Goal: Complete application form

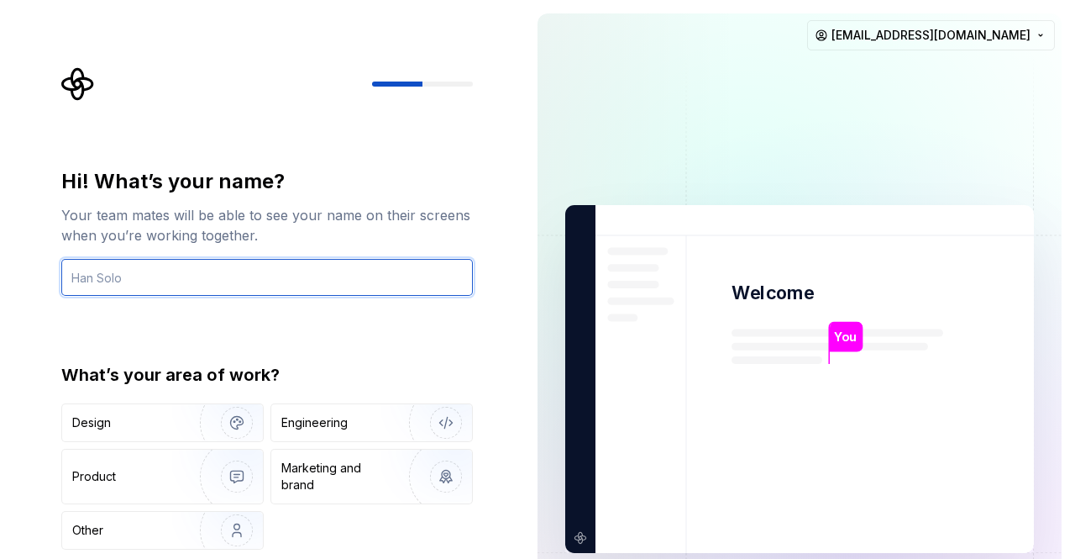
click at [223, 269] on input "text" at bounding box center [267, 277] width 412 height 37
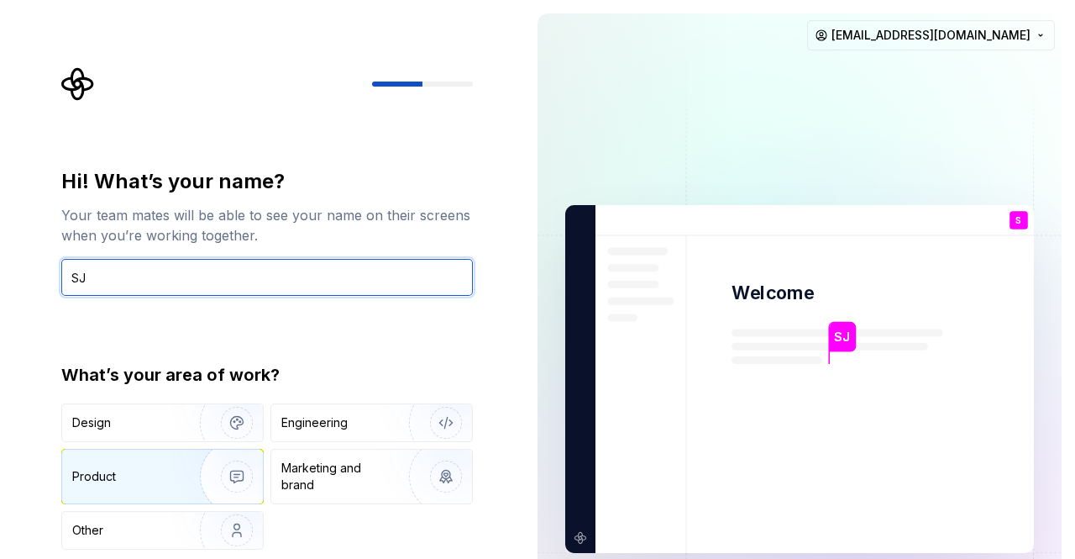
type input "SJ"
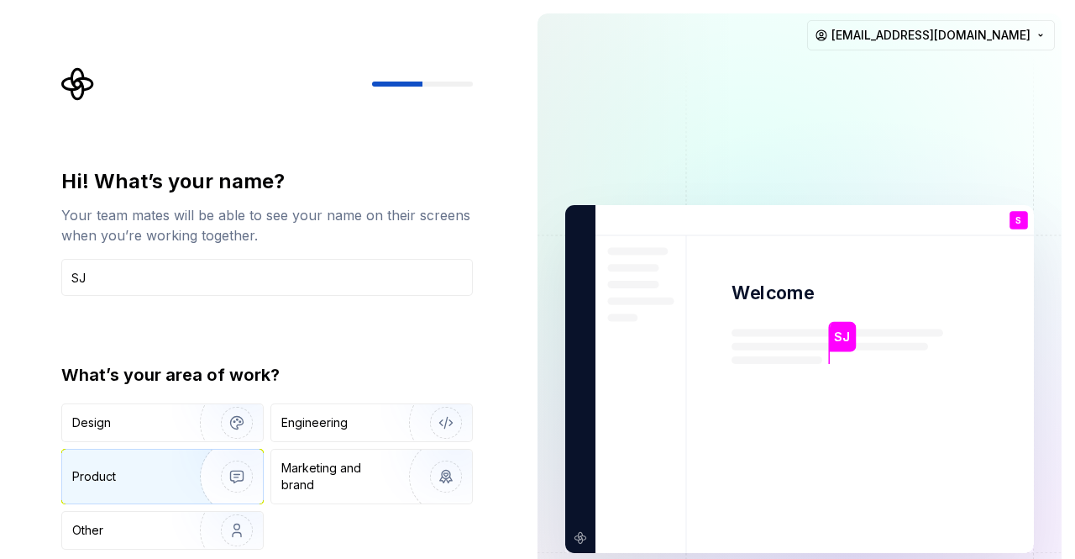
click at [162, 477] on div "Product" at bounding box center [127, 476] width 111 height 17
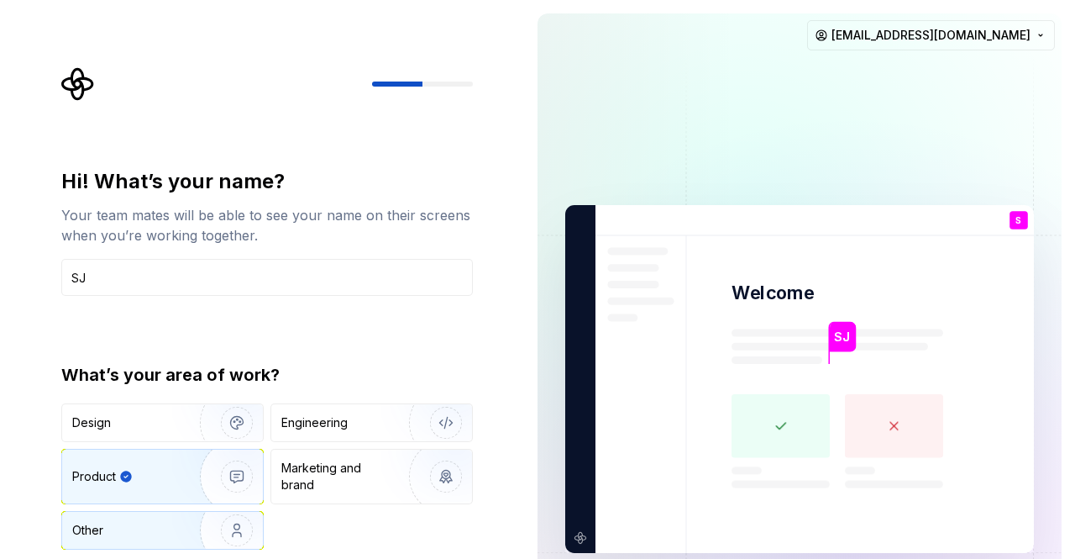
click at [156, 536] on div "Other" at bounding box center [121, 530] width 98 height 17
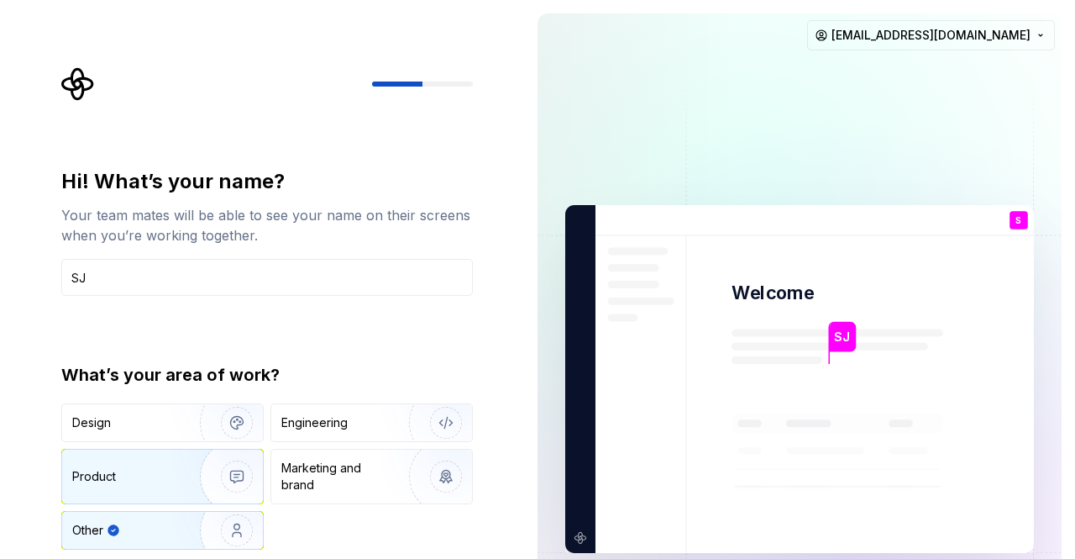
click at [119, 486] on div "Product" at bounding box center [162, 476] width 201 height 54
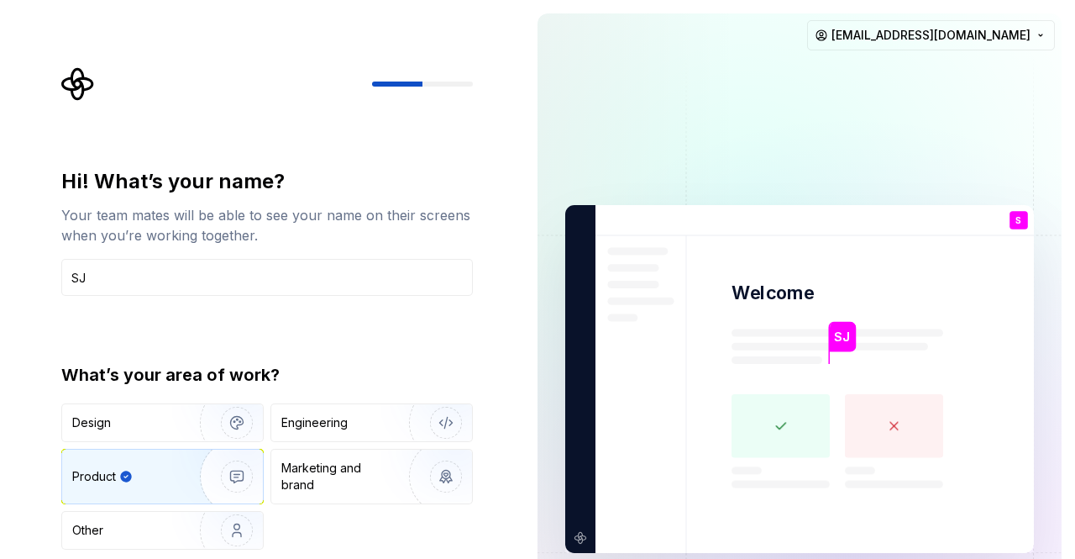
click at [306, 354] on div "Hi! What’s your name? Your team mates will be able to see your name on their sc…" at bounding box center [267, 358] width 412 height 381
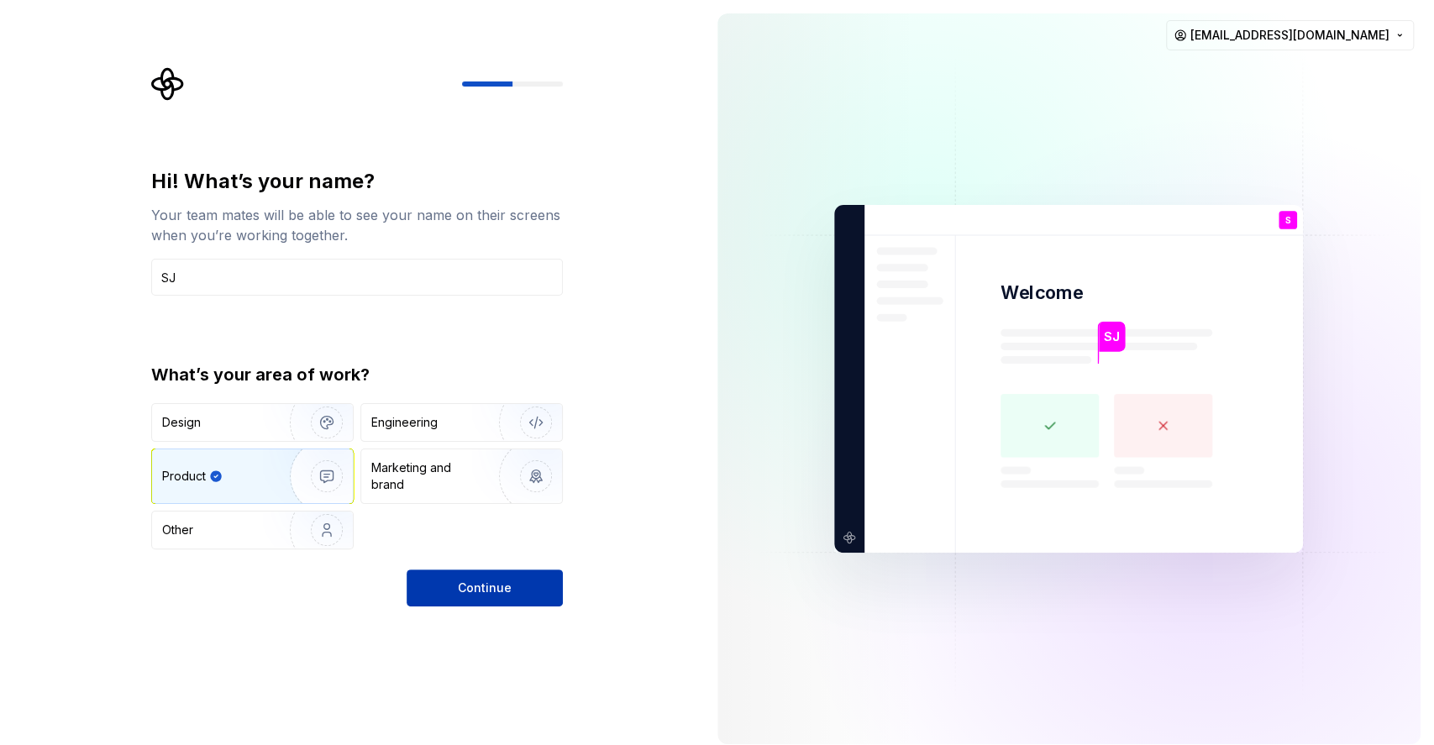
drag, startPoint x: 1044, startPoint y: 1, endPoint x: 507, endPoint y: 590, distance: 796.8
click at [507, 590] on span "Continue" at bounding box center [485, 588] width 54 height 17
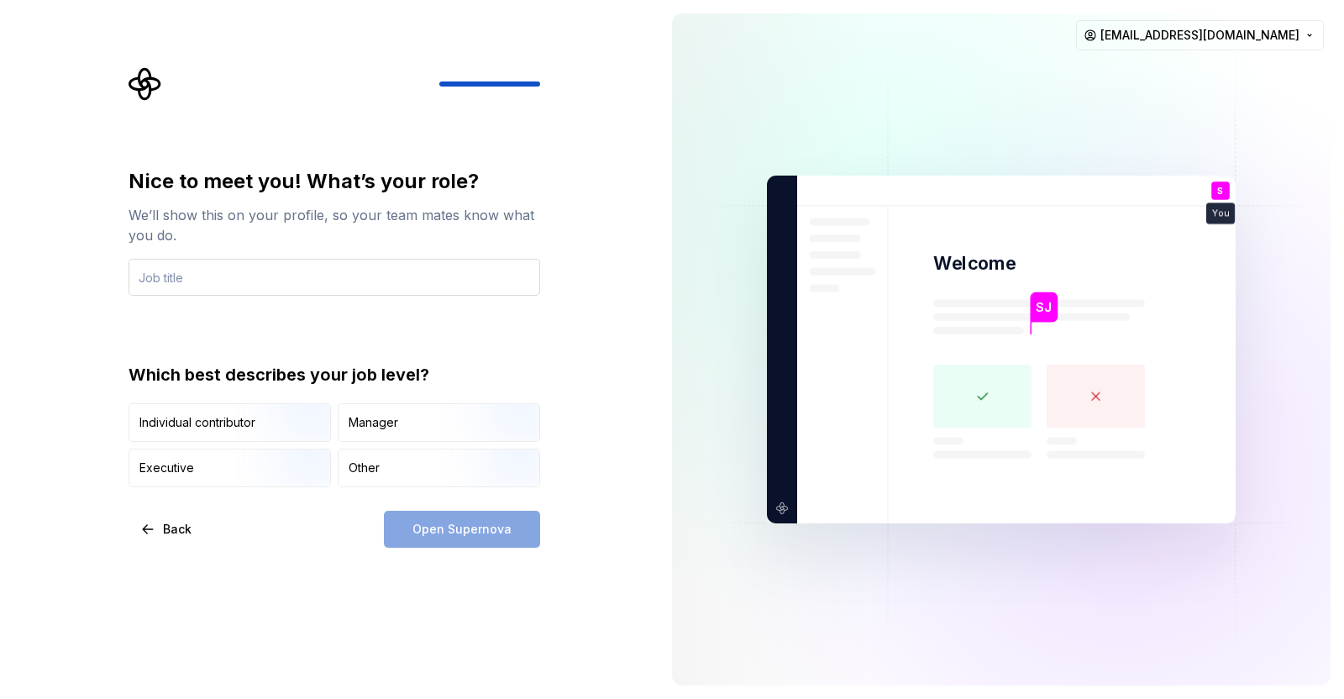
drag, startPoint x: 1432, startPoint y: 0, endPoint x: 364, endPoint y: 280, distance: 1104.6
click at [364, 280] on input "text" at bounding box center [335, 277] width 412 height 37
type input "Technical Support Engineer"
click at [163, 530] on span "Back" at bounding box center [177, 529] width 29 height 17
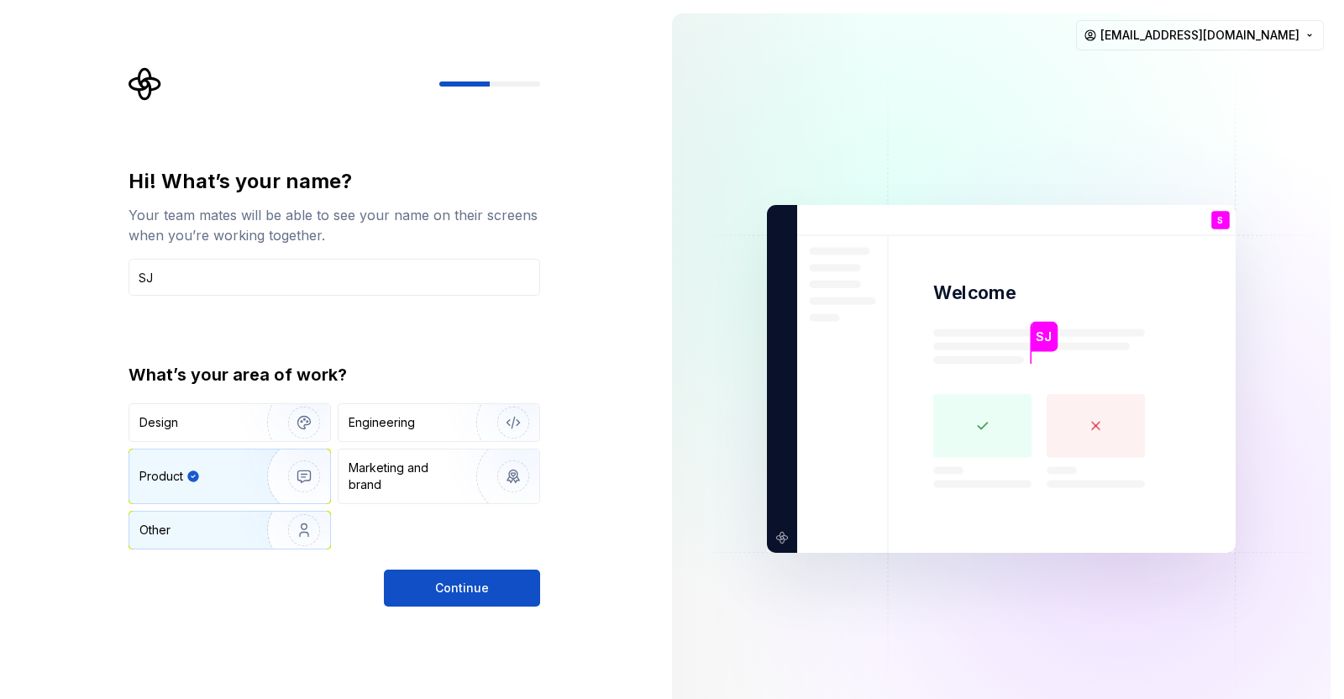
click at [192, 523] on div "Other" at bounding box center [188, 530] width 98 height 17
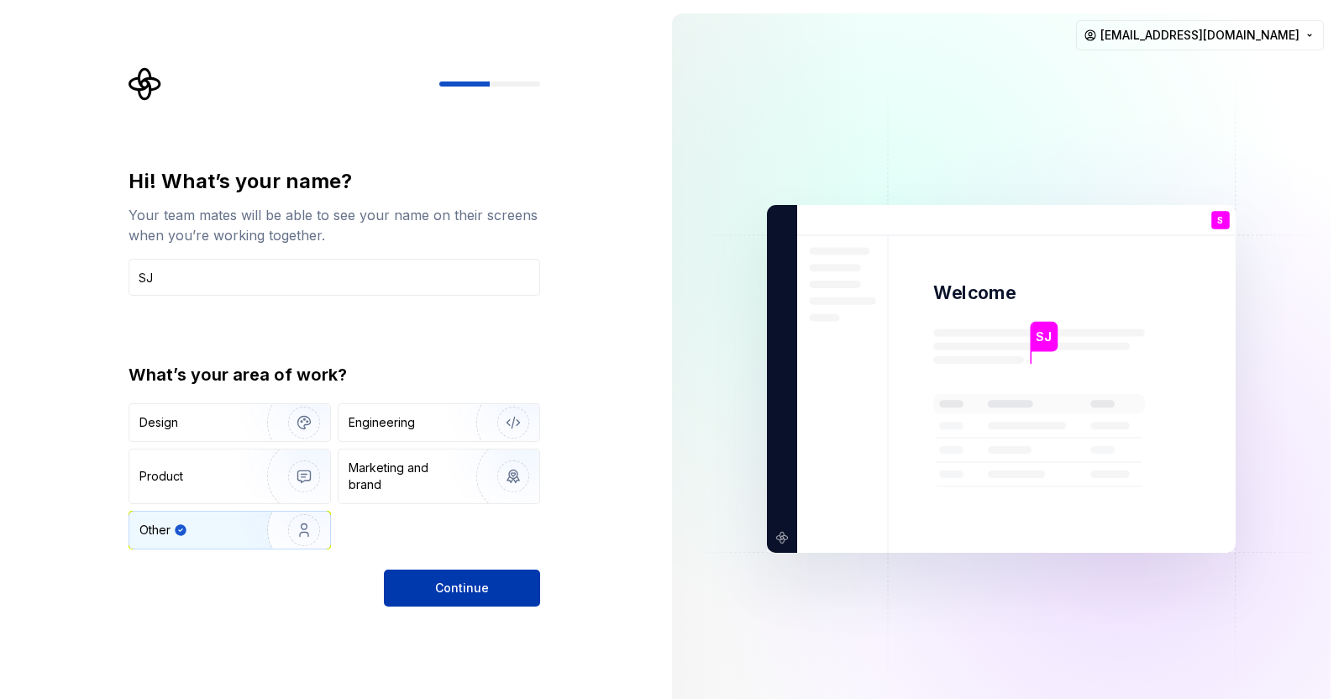
click at [458, 575] on button "Continue" at bounding box center [462, 588] width 156 height 37
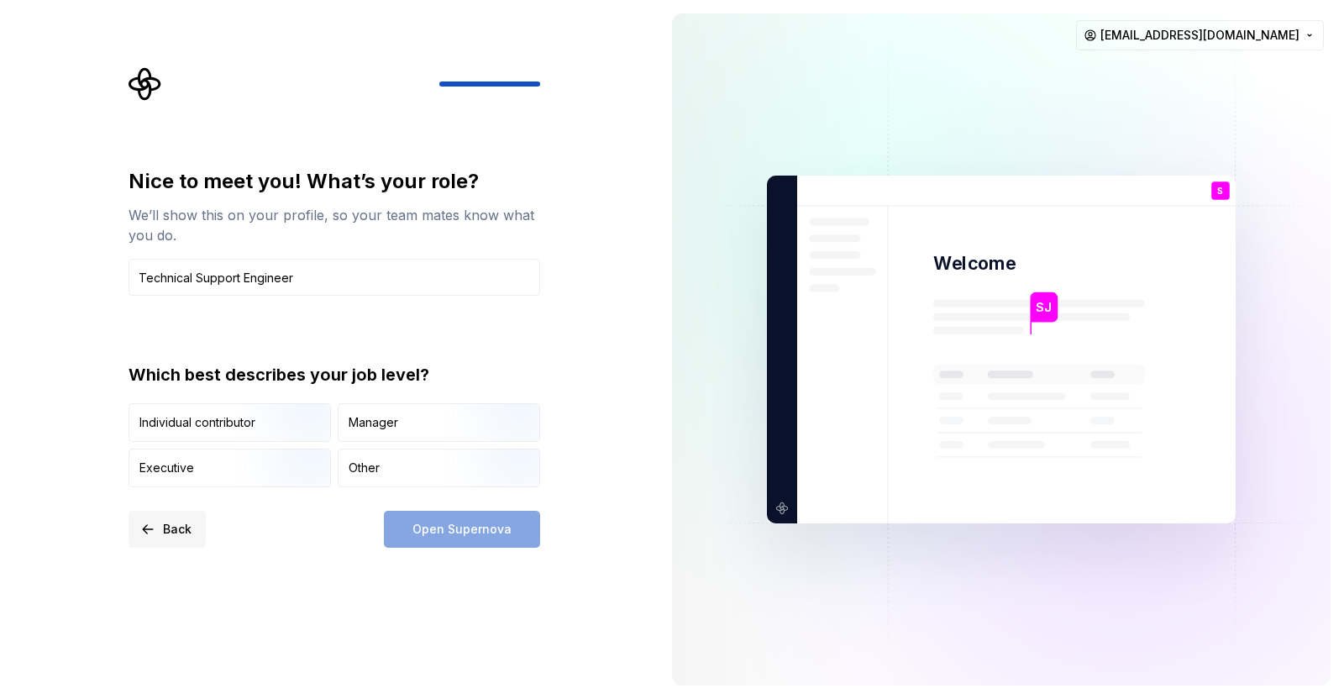
click at [166, 524] on span "Back" at bounding box center [177, 529] width 29 height 17
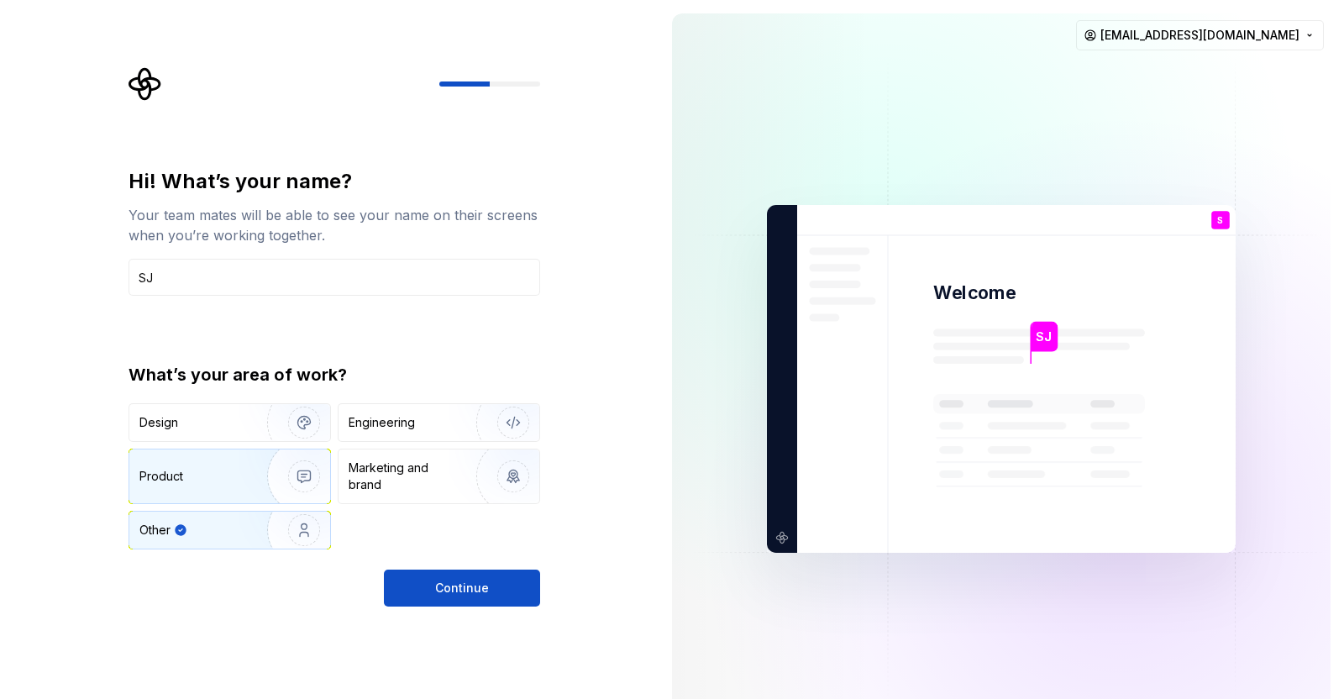
click at [276, 452] on img "button" at bounding box center [293, 476] width 108 height 113
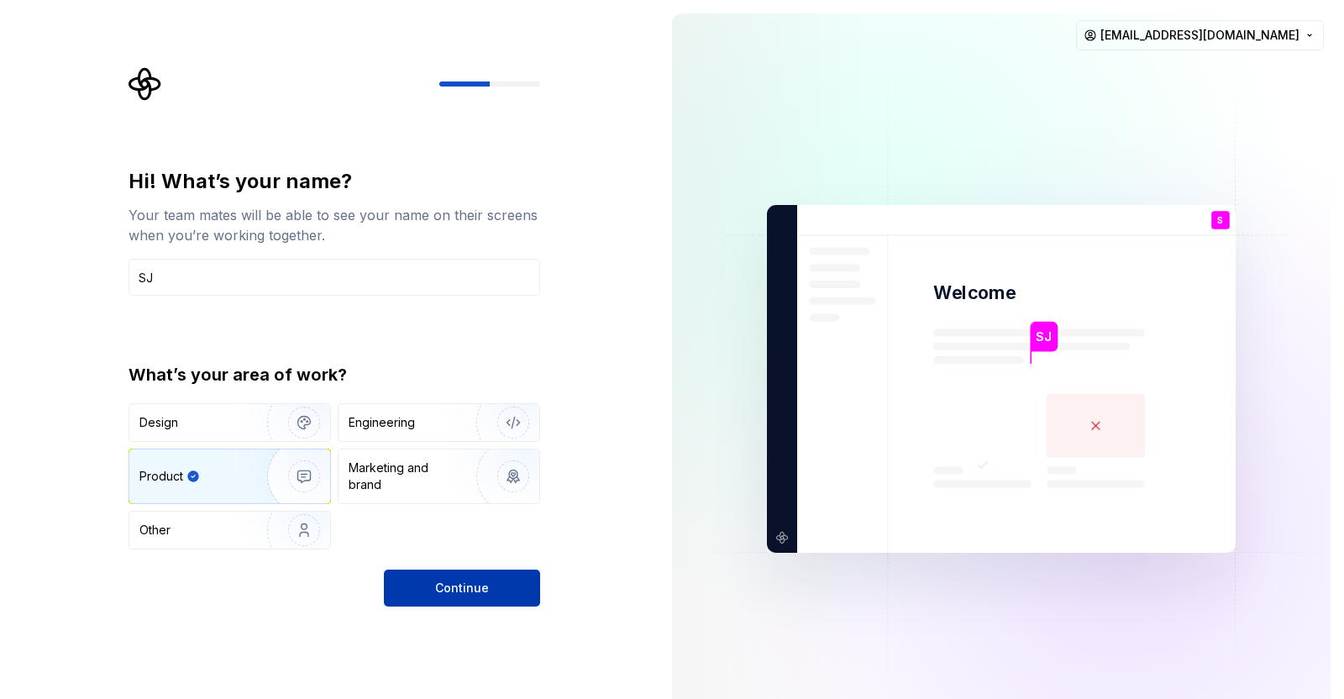
click at [497, 582] on button "Continue" at bounding box center [462, 588] width 156 height 37
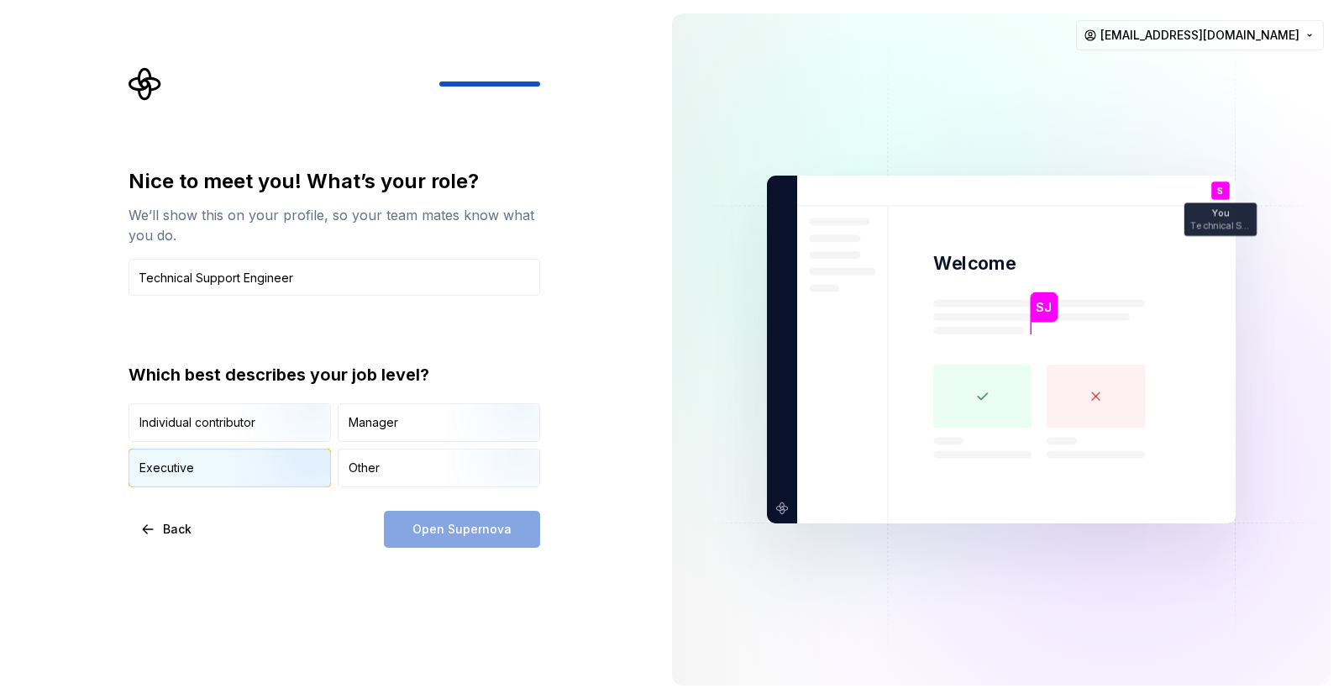
click at [256, 482] on img "button" at bounding box center [290, 489] width 108 height 113
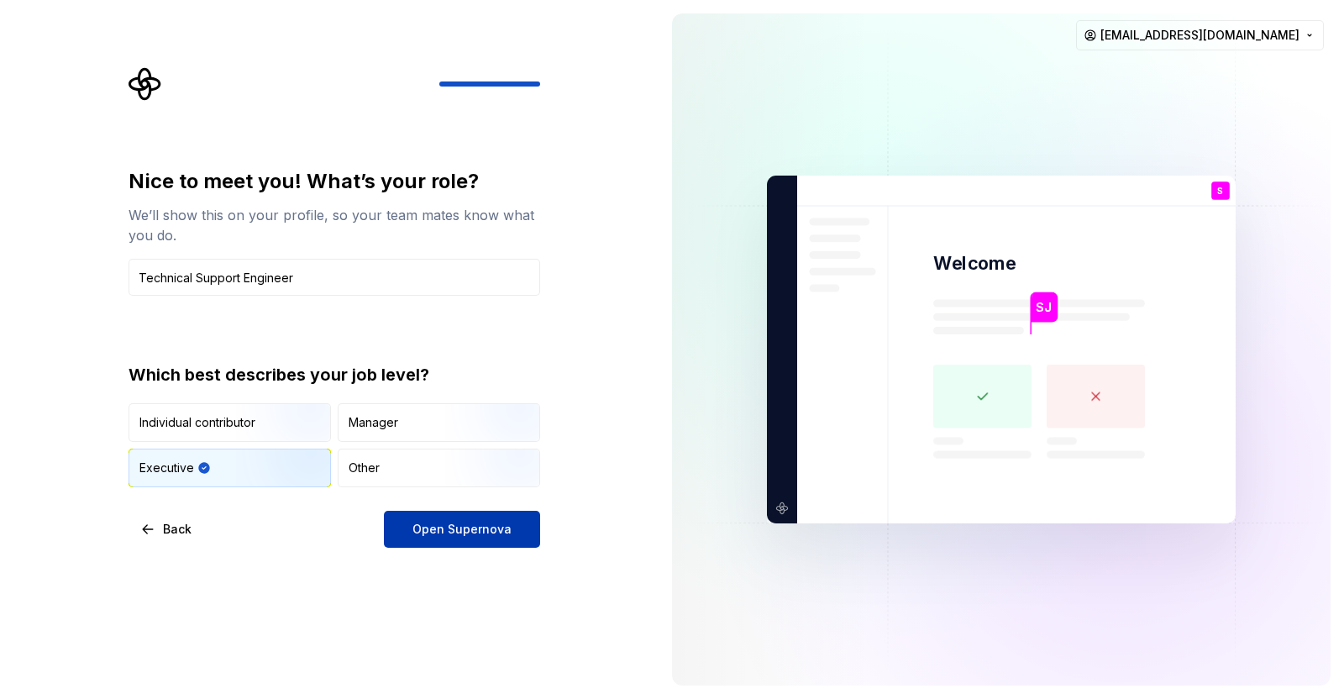
click at [447, 511] on button "Open Supernova" at bounding box center [462, 529] width 156 height 37
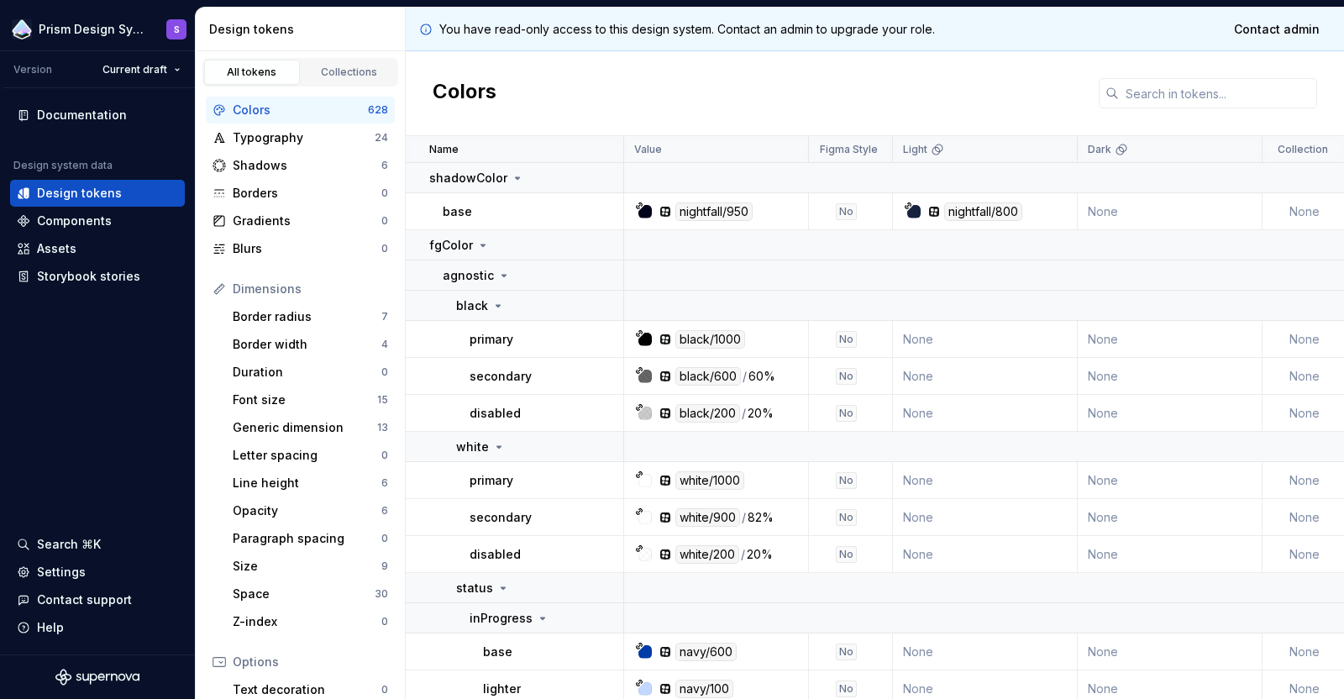
click at [588, 90] on div "Colors" at bounding box center [875, 93] width 938 height 85
click at [59, 504] on div "Documentation Design system data Design tokens Components Assets Storybook stor…" at bounding box center [97, 371] width 195 height 566
click at [34, 545] on div "Search ⌘K" at bounding box center [97, 544] width 161 height 17
